Goal: Task Accomplishment & Management: Use online tool/utility

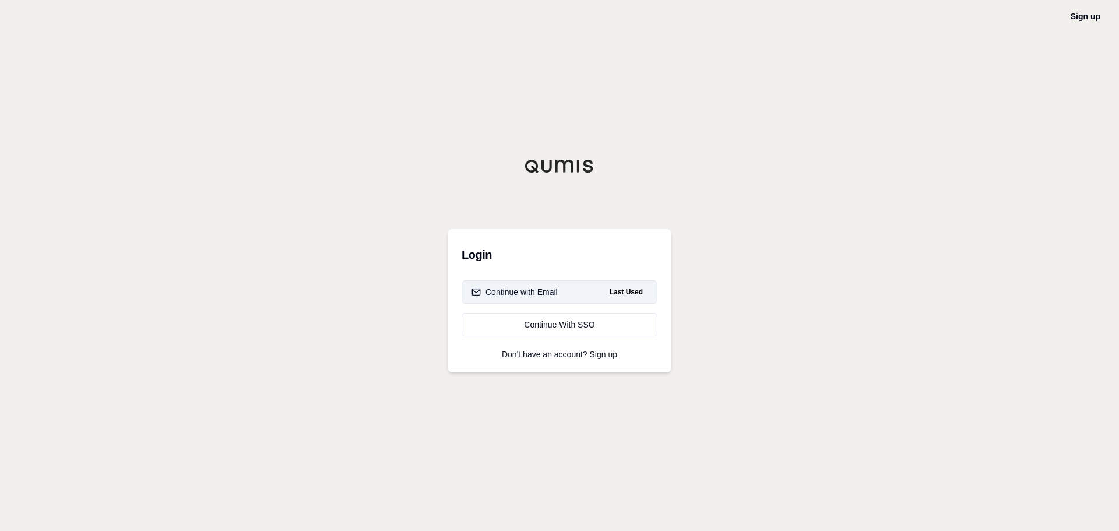
click at [524, 292] on div "Continue with Email" at bounding box center [514, 292] width 86 height 12
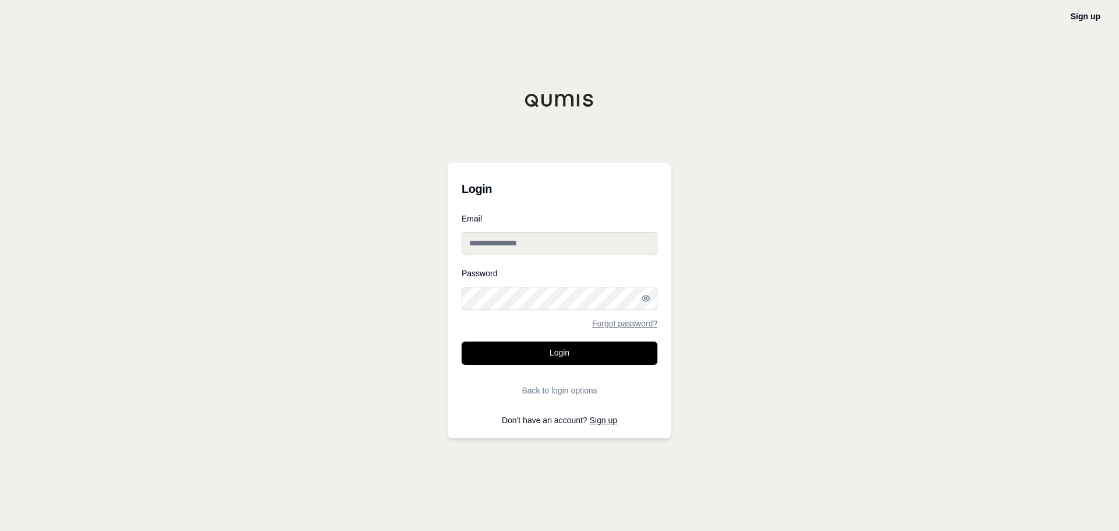
type input "**********"
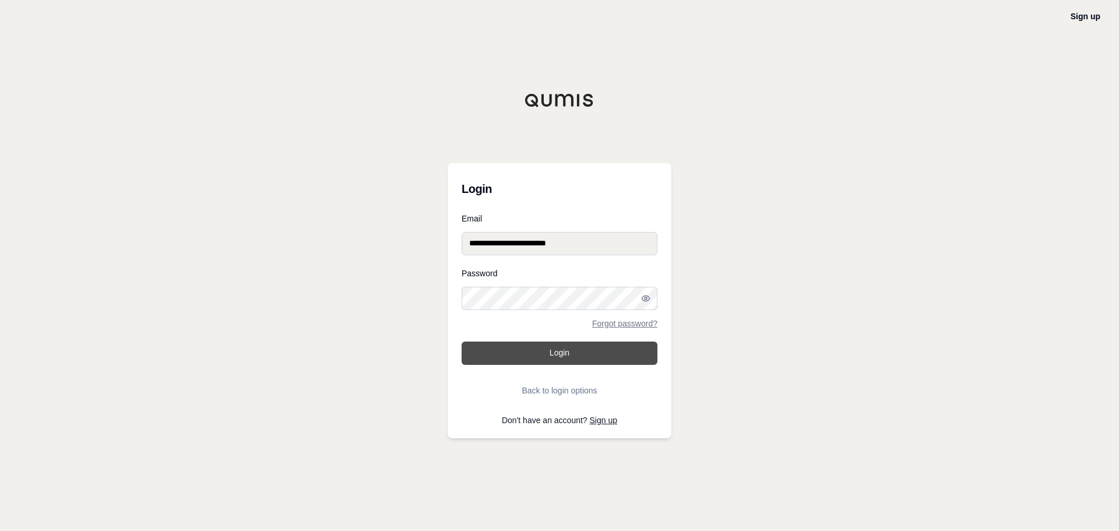
click at [522, 353] on button "Login" at bounding box center [559, 352] width 196 height 23
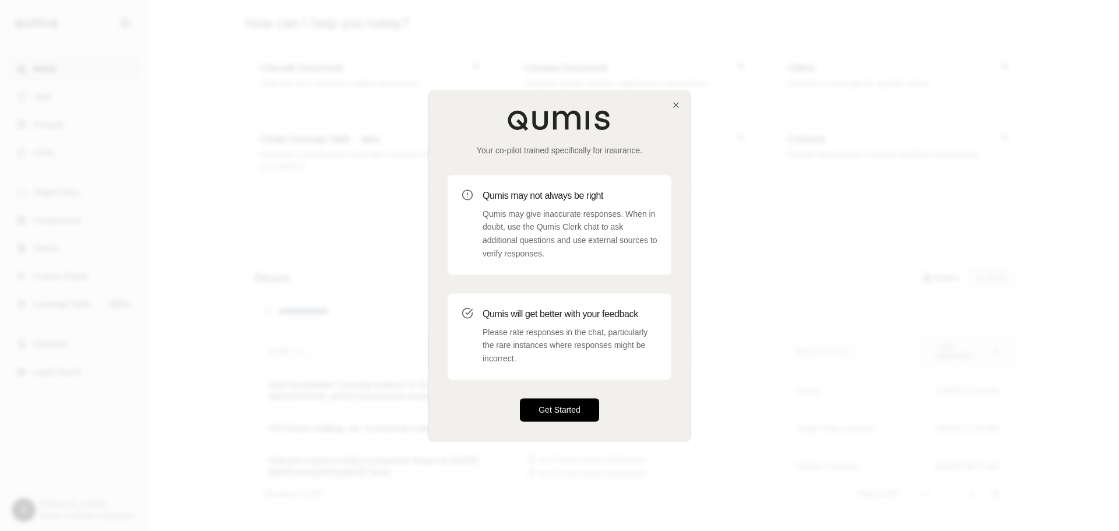
click at [559, 418] on button "Get Started" at bounding box center [559, 409] width 79 height 23
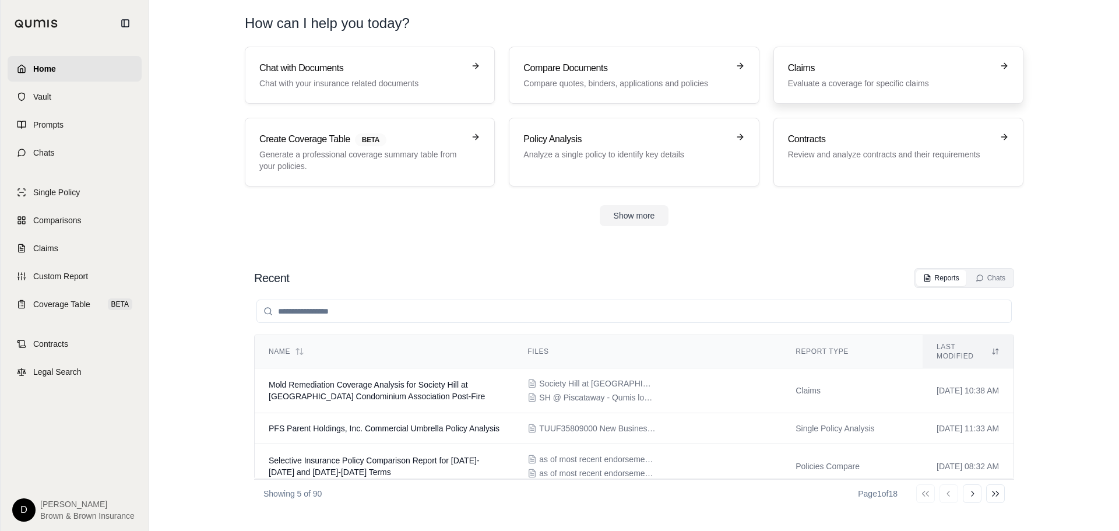
click at [811, 70] on h3 "Claims" at bounding box center [890, 68] width 204 height 14
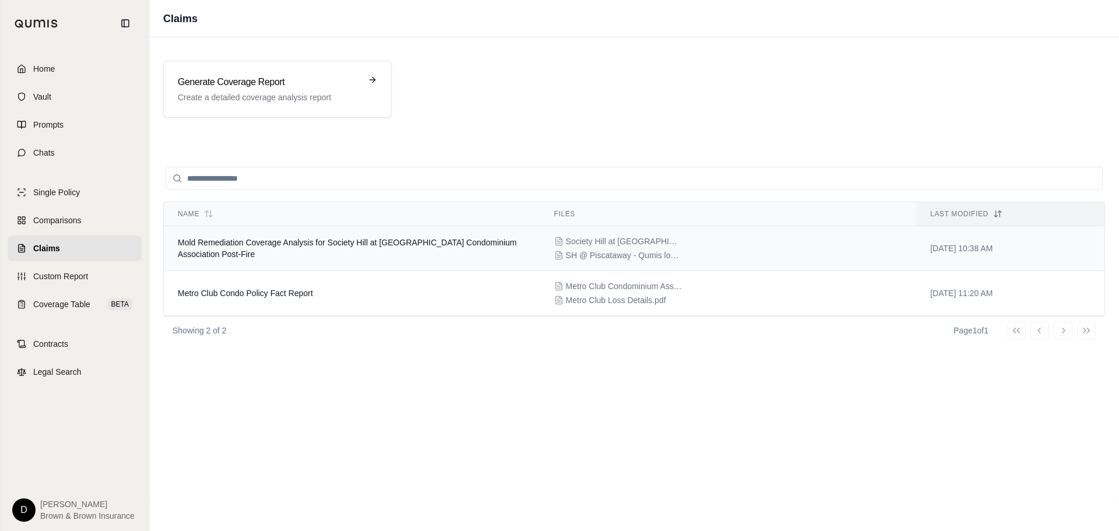
click at [258, 250] on td "Mold Remediation Coverage Analysis for Society Hill at [GEOGRAPHIC_DATA] Condom…" at bounding box center [352, 248] width 376 height 45
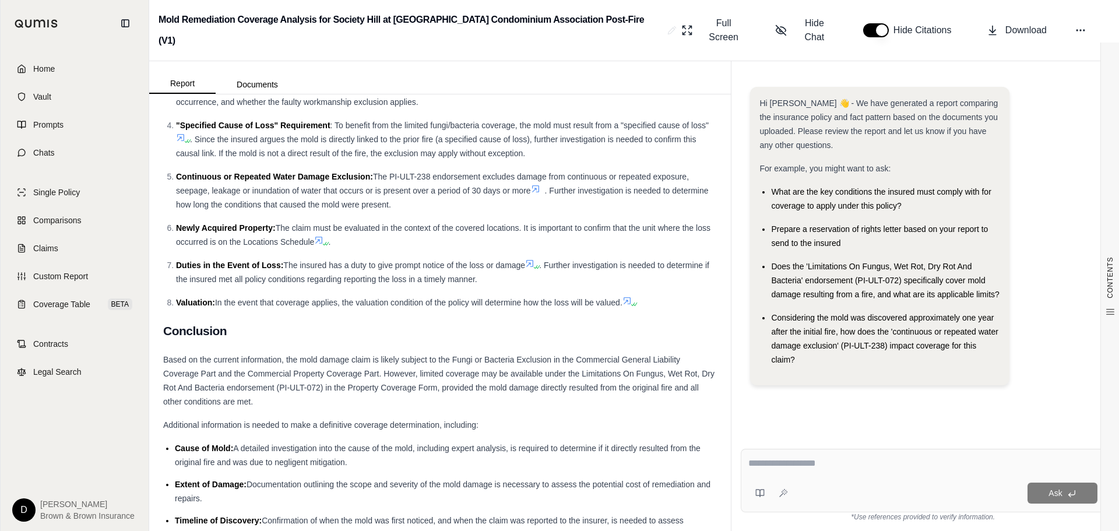
scroll to position [990, 0]
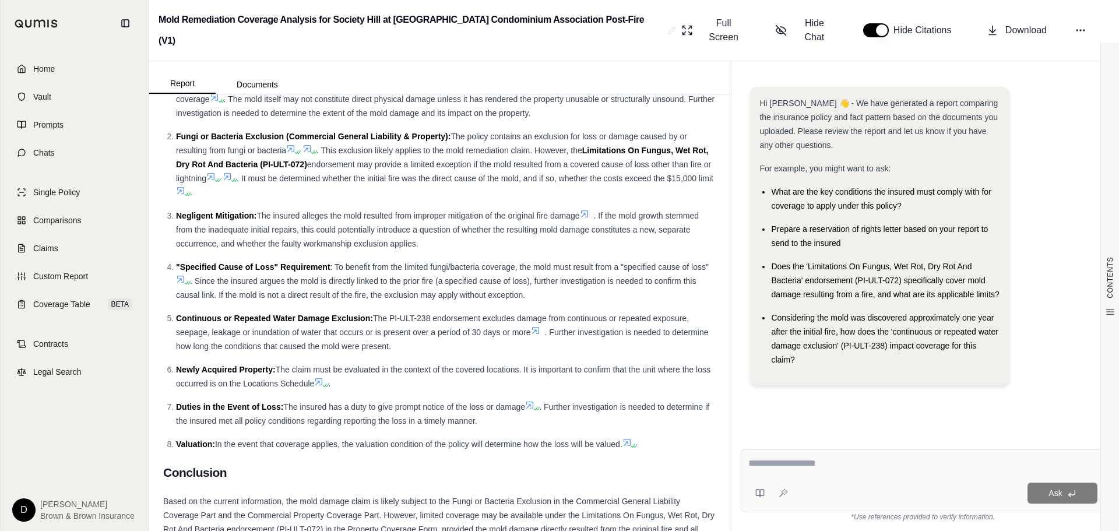
click at [850, 410] on div "Hi [PERSON_NAME] 👋 - We have generated a report comparing the insurance policy …" at bounding box center [923, 253] width 364 height 352
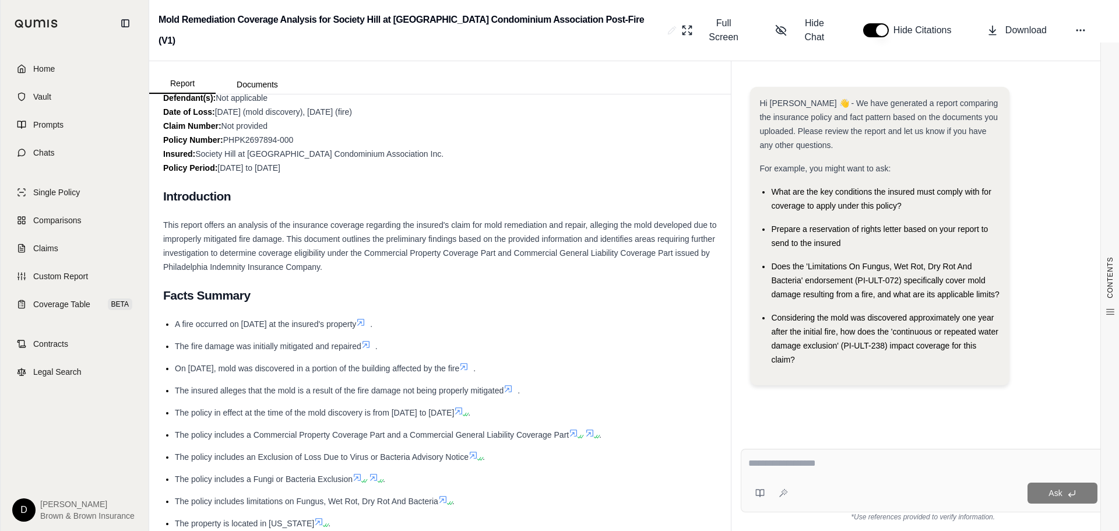
scroll to position [0, 0]
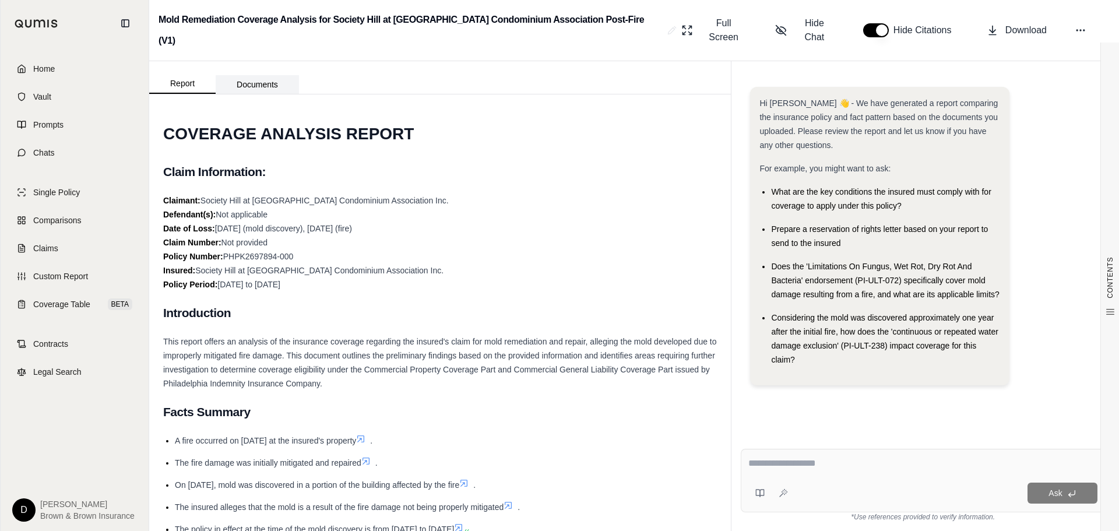
click at [256, 75] on button "Documents" at bounding box center [257, 84] width 83 height 19
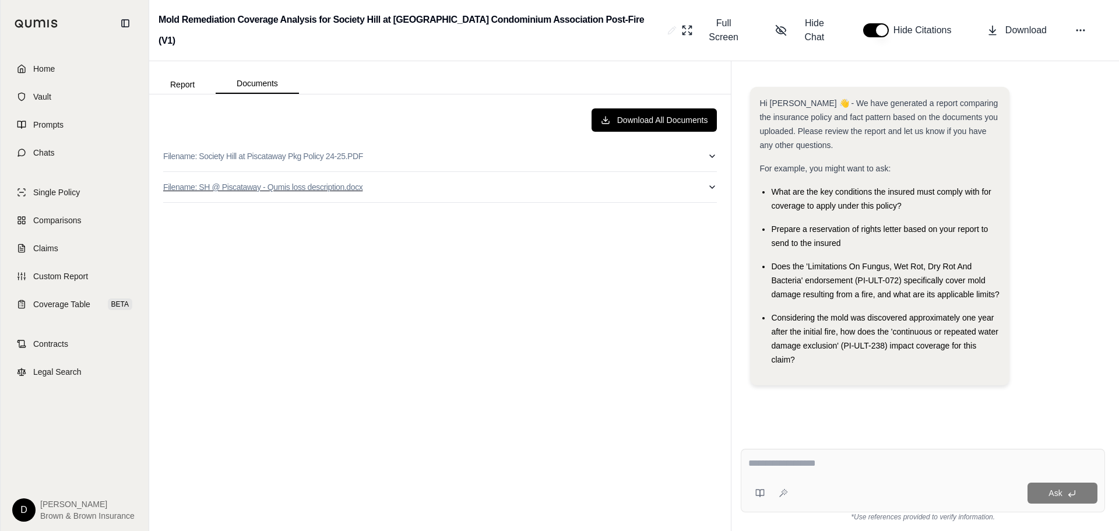
click at [330, 181] on p "Filename: SH @ Piscataway - Qumis loss description.docx" at bounding box center [262, 187] width 199 height 12
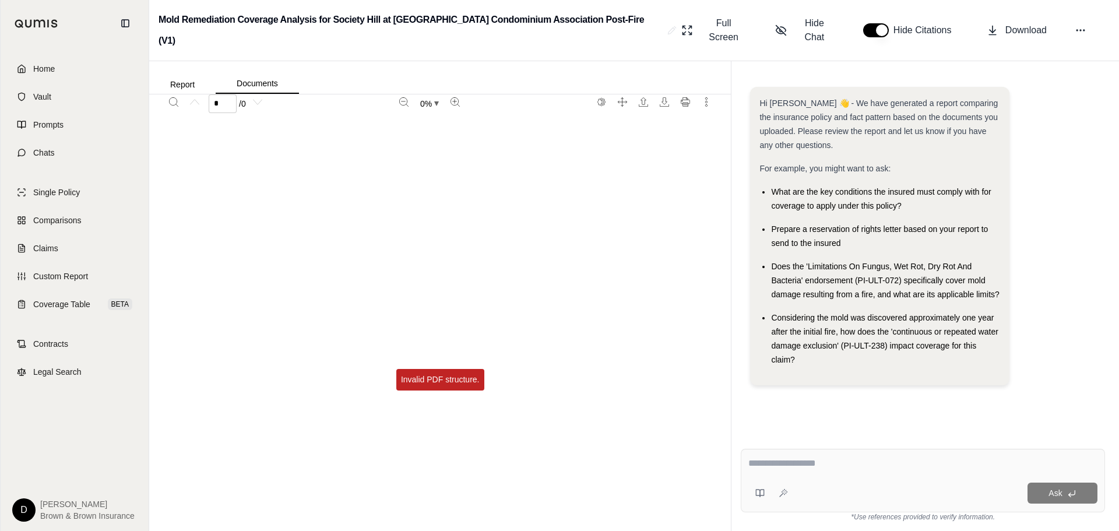
scroll to position [117, 0]
click at [450, 362] on div "Invalid PDF structure." at bounding box center [440, 373] width 88 height 22
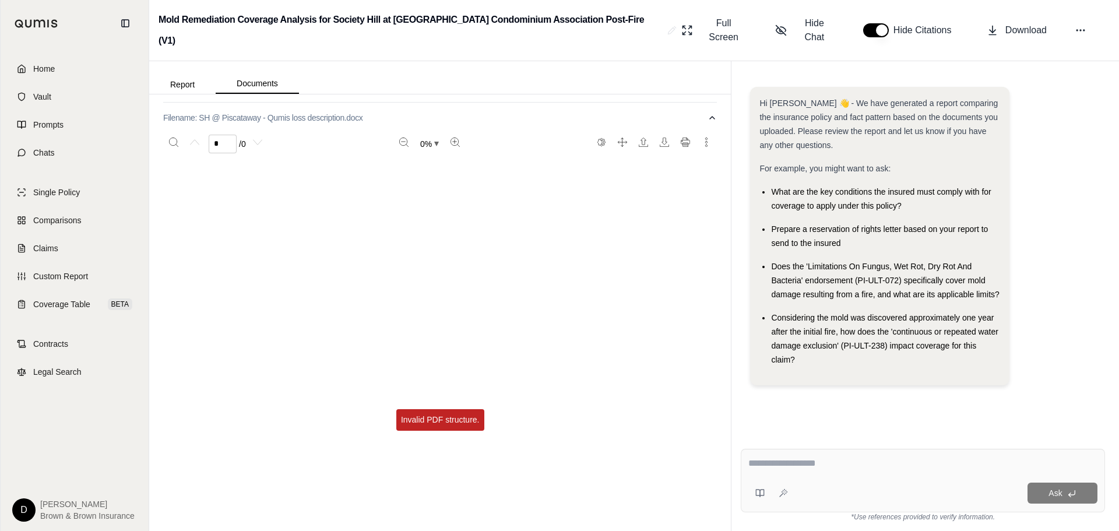
scroll to position [0, 0]
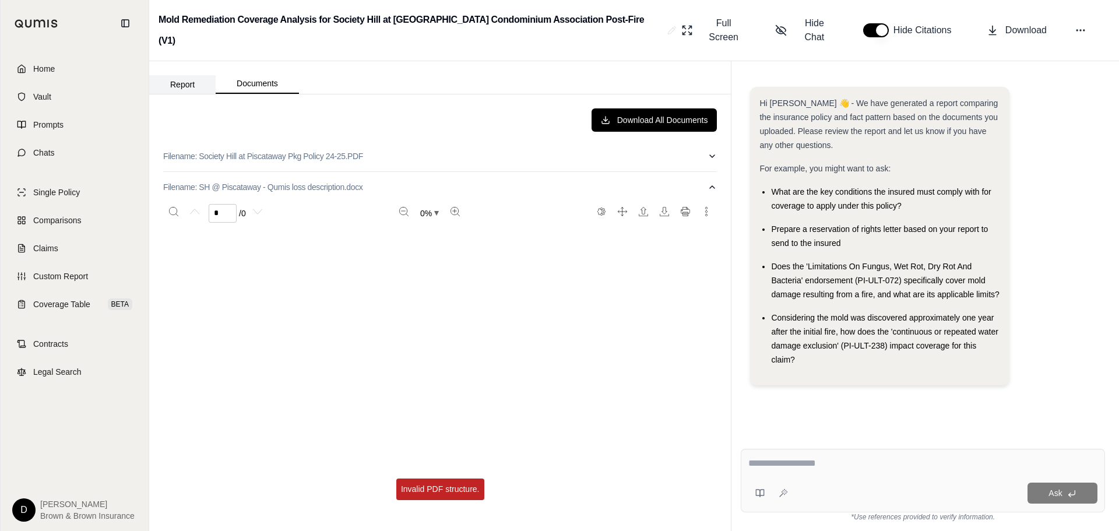
click at [170, 75] on button "Report" at bounding box center [182, 84] width 66 height 19
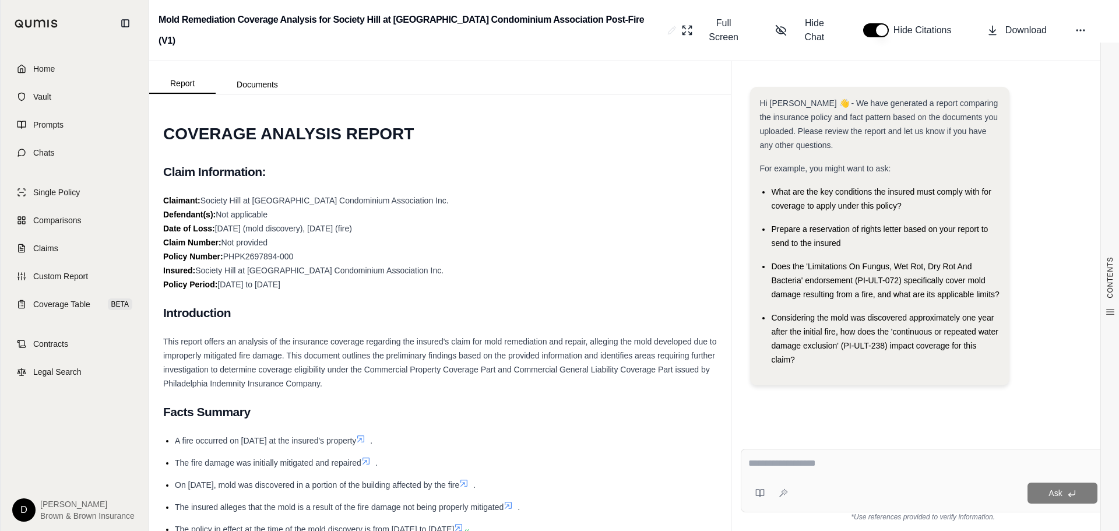
click at [43, 69] on span "Home" at bounding box center [44, 69] width 22 height 12
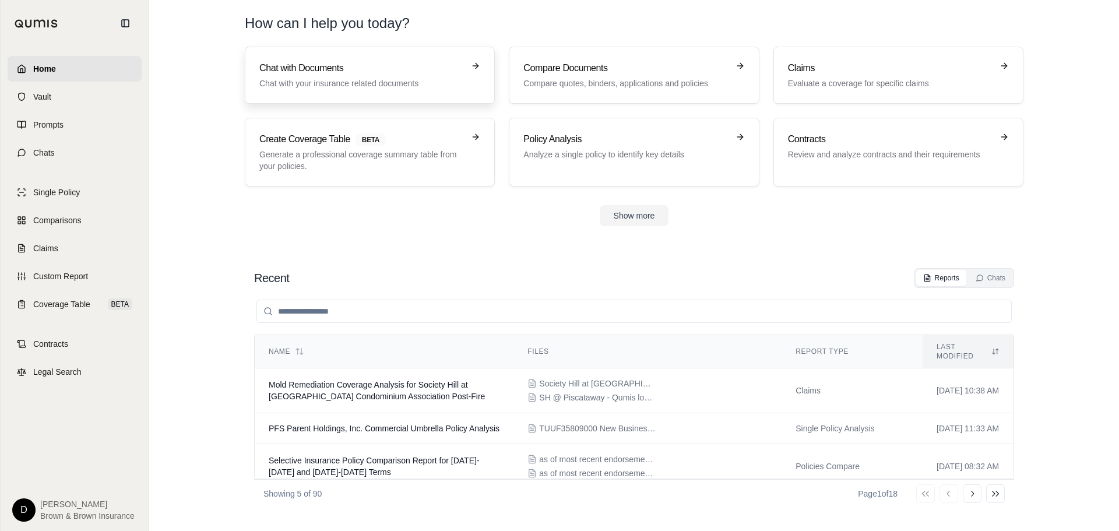
click at [320, 84] on p "Chat with your insurance related documents" at bounding box center [361, 83] width 204 height 12
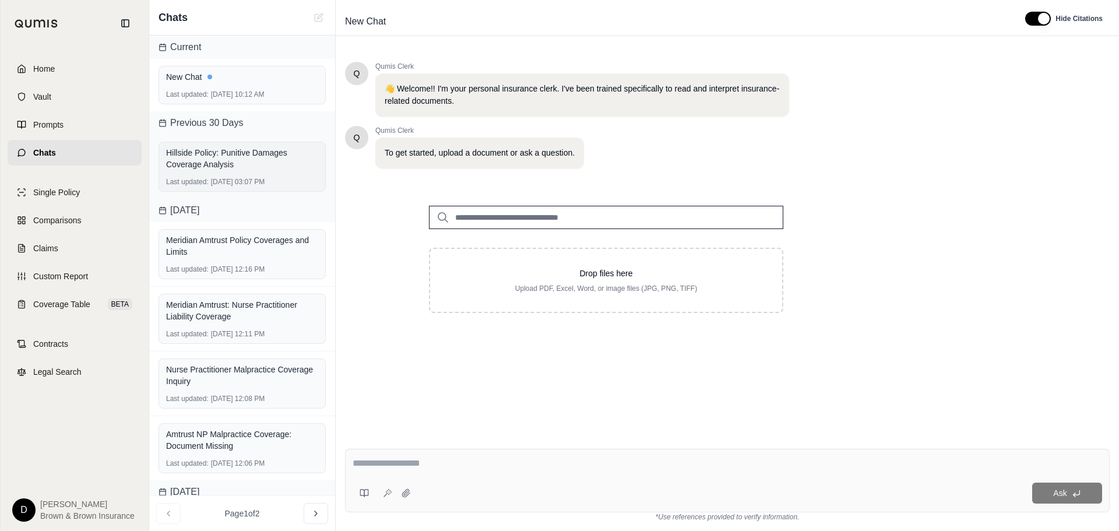
click at [216, 165] on div "Hillside Policy: Punitive Damages Coverage Analysis" at bounding box center [242, 158] width 152 height 23
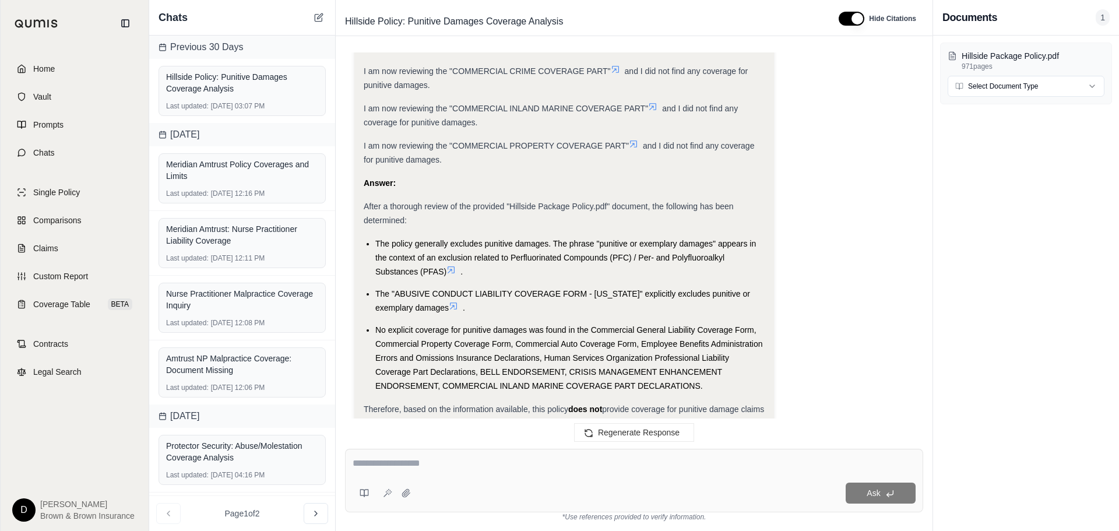
scroll to position [1317, 0]
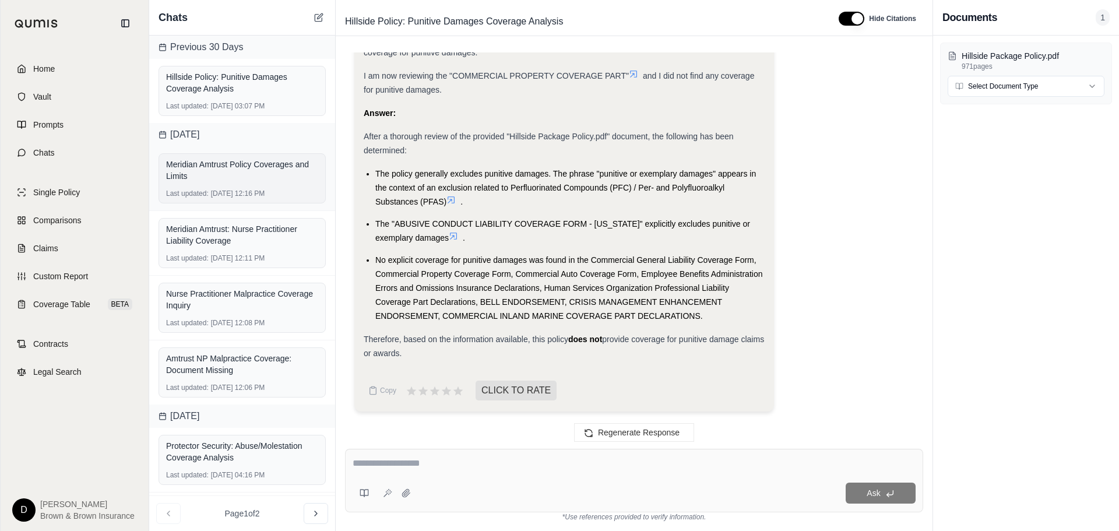
click at [228, 199] on div "Meridian Amtrust Policy Coverages and Limits Last updated: [DATE] 12:16 PM" at bounding box center [241, 178] width 167 height 50
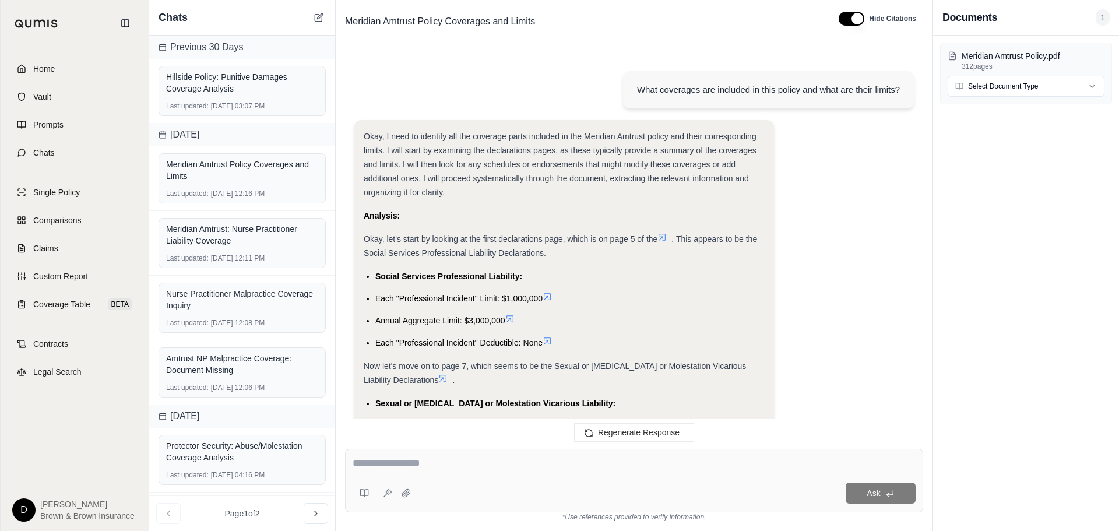
scroll to position [3477, 0]
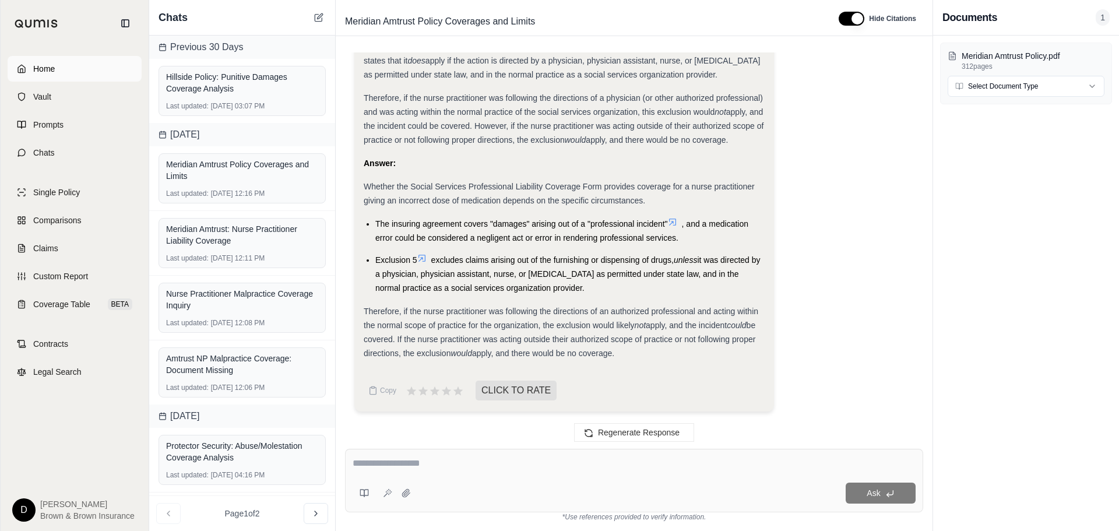
click at [76, 70] on link "Home" at bounding box center [75, 69] width 134 height 26
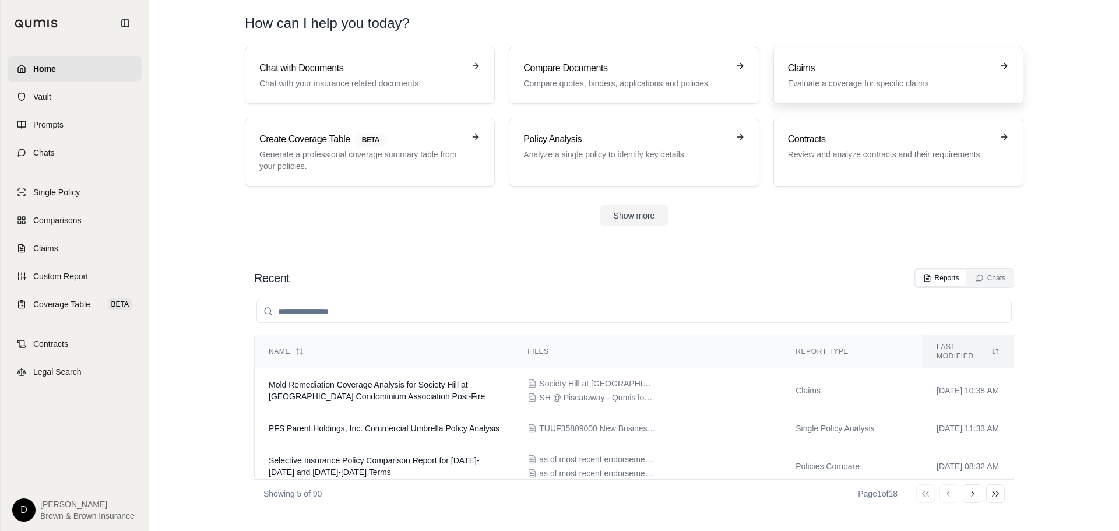
click at [890, 59] on link "Claims Evaluate a coverage for specific claims" at bounding box center [898, 75] width 250 height 57
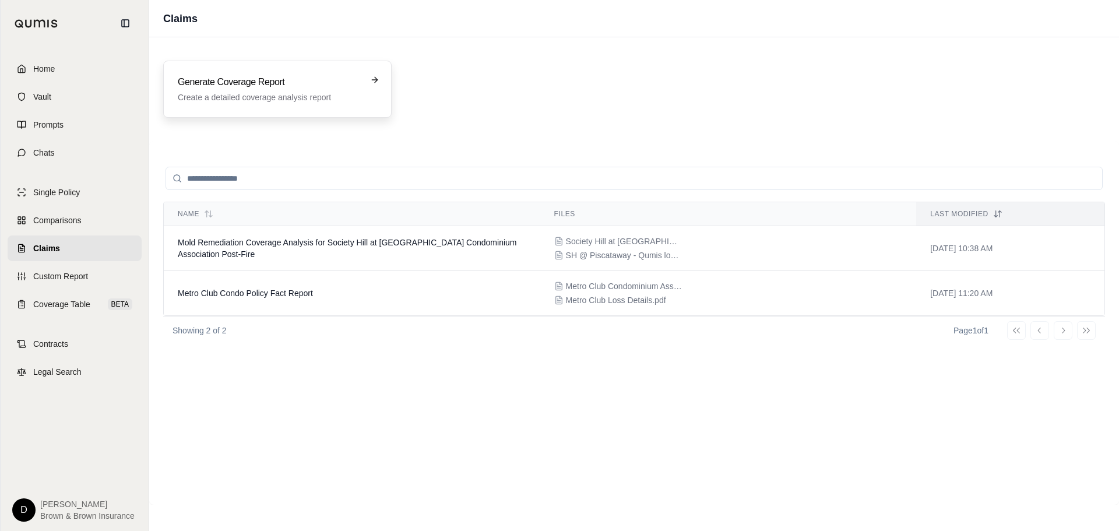
click at [226, 97] on p "Create a detailed coverage analysis report" at bounding box center [269, 97] width 183 height 12
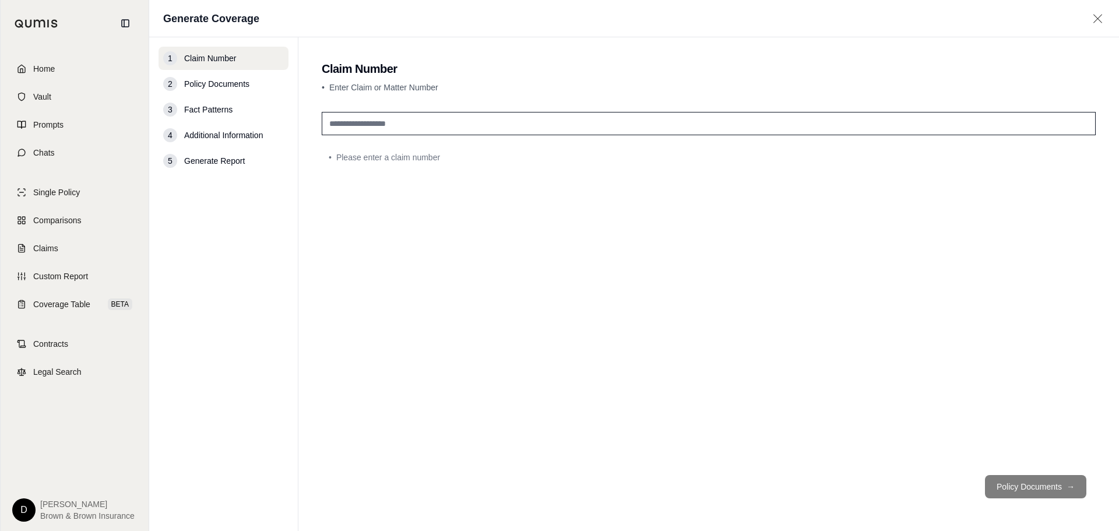
click at [200, 84] on span "Policy Documents" at bounding box center [216, 84] width 65 height 12
click at [214, 106] on span "Fact Patterns" at bounding box center [208, 110] width 48 height 12
